Goal: Communication & Community: Share content

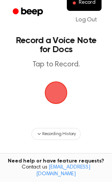
click at [53, 92] on span "button" at bounding box center [56, 92] width 24 height 24
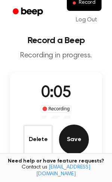
click at [73, 134] on button "Save" at bounding box center [74, 139] width 30 height 30
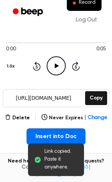
scroll to position [74, 0]
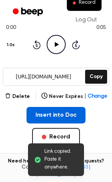
click at [36, 116] on button "Insert into Doc" at bounding box center [57, 115] width 60 height 16
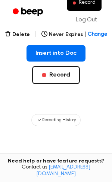
scroll to position [135, 0]
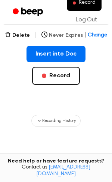
click at [60, 36] on button "Never Expires | Change" at bounding box center [75, 35] width 66 height 8
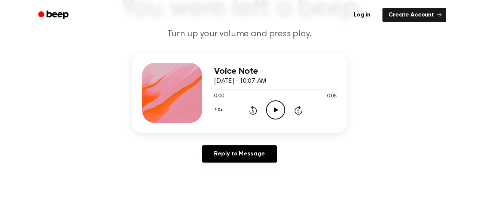
scroll to position [61, 0]
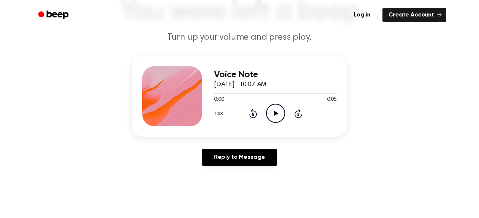
click at [273, 117] on icon "Play Audio" at bounding box center [275, 113] width 19 height 19
click at [273, 117] on icon "Pause Audio" at bounding box center [275, 113] width 19 height 19
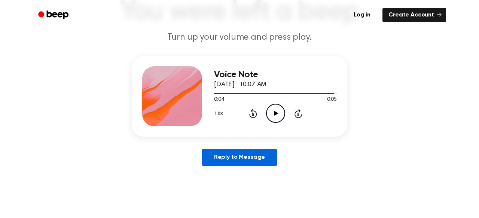
click at [252, 156] on link "Reply to Message" at bounding box center [239, 157] width 75 height 17
